Goal: Task Accomplishment & Management: Manage account settings

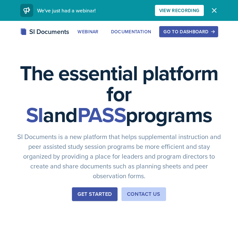
click at [207, 29] on div "Go to Dashboard" at bounding box center [189, 31] width 50 height 5
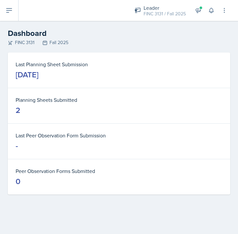
click at [7, 9] on icon at bounding box center [9, 10] width 5 height 4
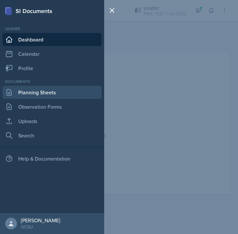
click at [35, 92] on link "Planning Sheets" at bounding box center [52, 92] width 99 height 13
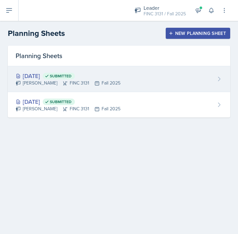
click at [50, 74] on div "[DATE] Submitted" at bounding box center [68, 75] width 105 height 9
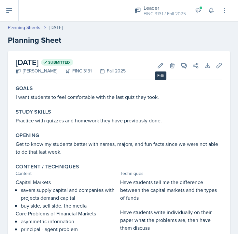
click at [155, 70] on div "[DATE] Submitted [PERSON_NAME] FINC 3131 Fall 2025 Edit Delete View Comments Co…" at bounding box center [119, 65] width 207 height 29
click at [157, 69] on button "Edit" at bounding box center [161, 66] width 12 height 12
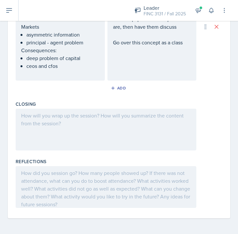
scroll to position [274, 0]
click at [77, 130] on div at bounding box center [106, 130] width 181 height 42
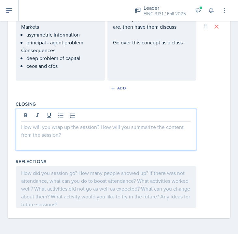
click at [79, 166] on div "Reflections" at bounding box center [119, 183] width 207 height 57
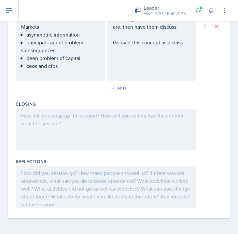
click at [74, 183] on div at bounding box center [106, 187] width 181 height 42
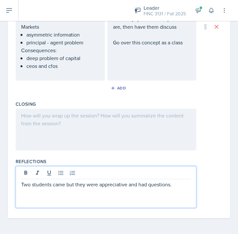
click at [68, 104] on div "Closing" at bounding box center [119, 104] width 207 height 7
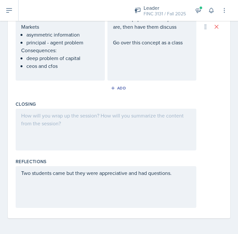
click at [94, 116] on div at bounding box center [106, 130] width 181 height 42
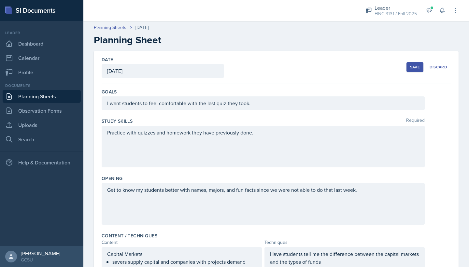
scroll to position [0, 0]
click at [238, 66] on div "Save" at bounding box center [415, 67] width 10 height 5
